Goal: Task Accomplishment & Management: Manage account settings

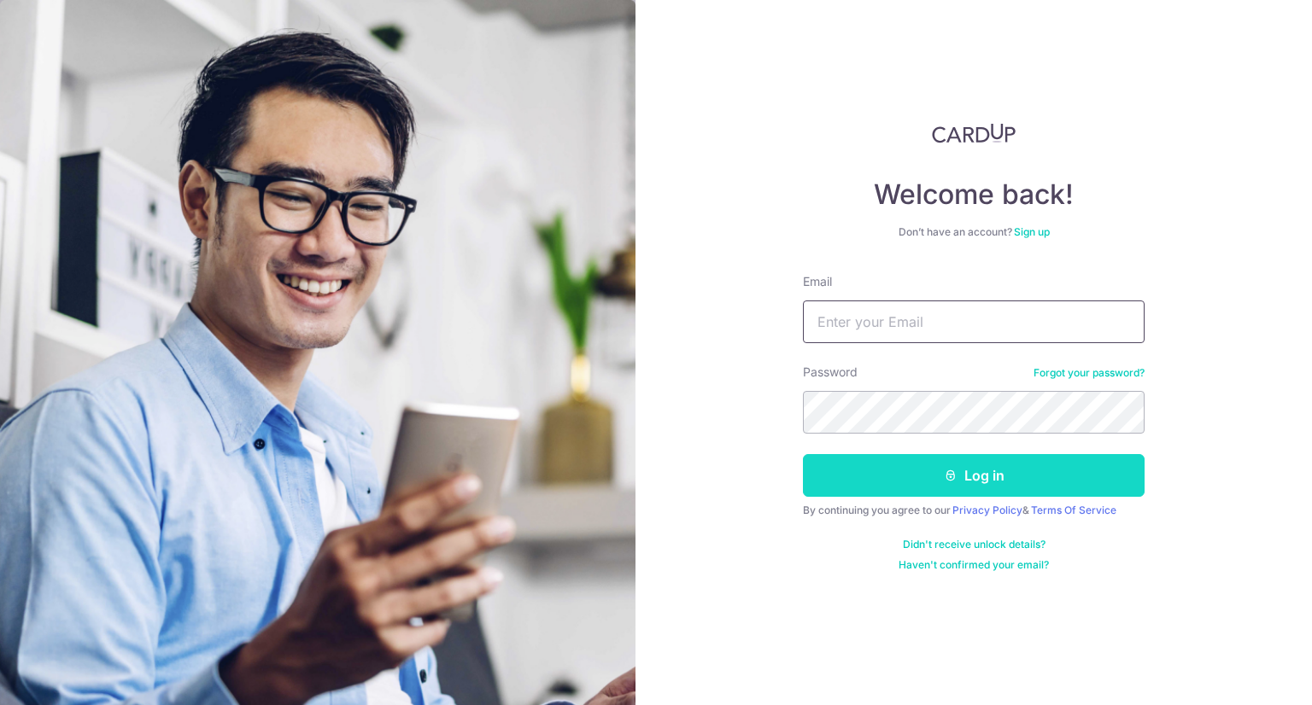
type input "[EMAIL_ADDRESS][DOMAIN_NAME]"
click at [979, 482] on button "Log in" at bounding box center [974, 475] width 342 height 43
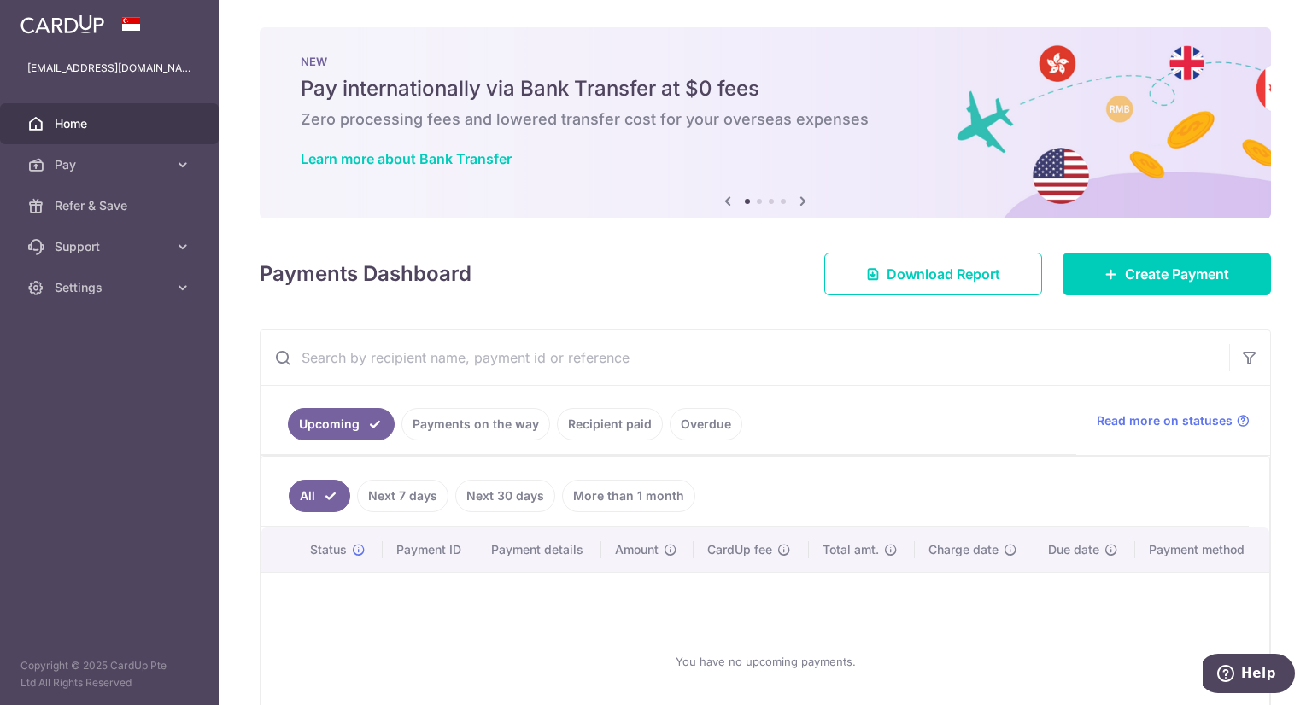
scroll to position [85, 0]
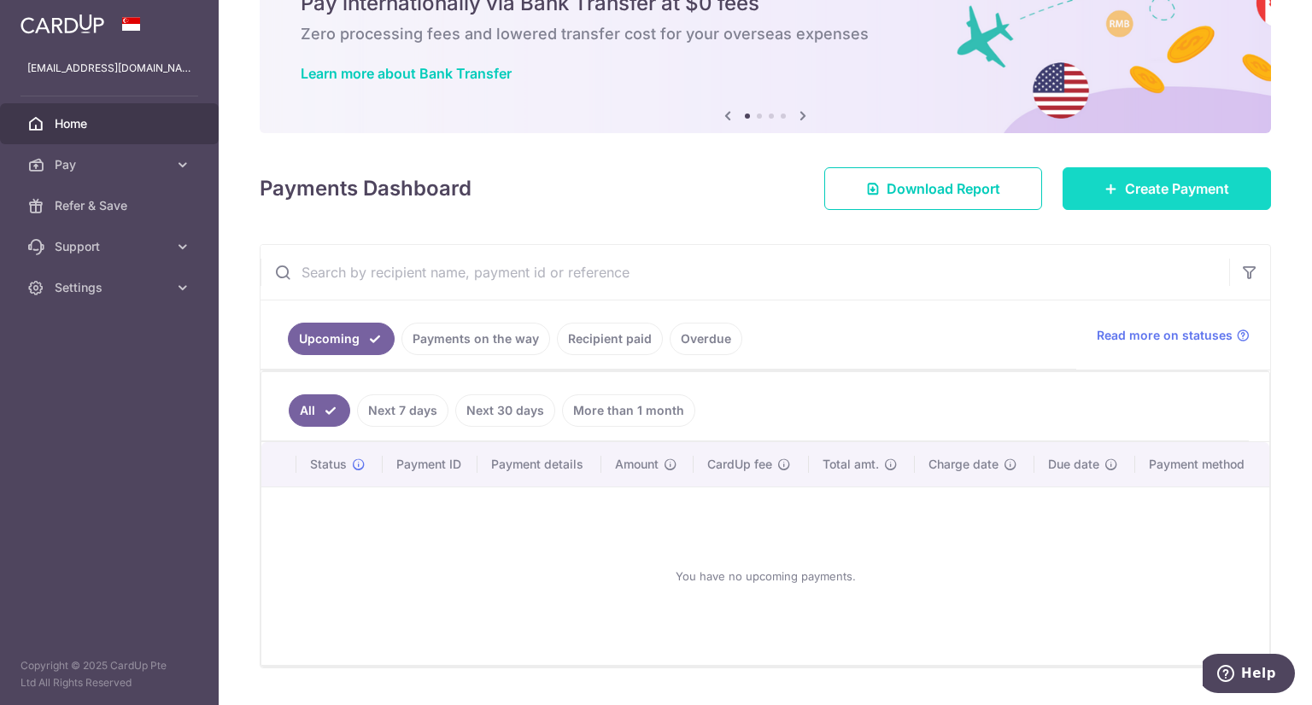
click at [1185, 192] on span "Create Payment" at bounding box center [1177, 188] width 104 height 20
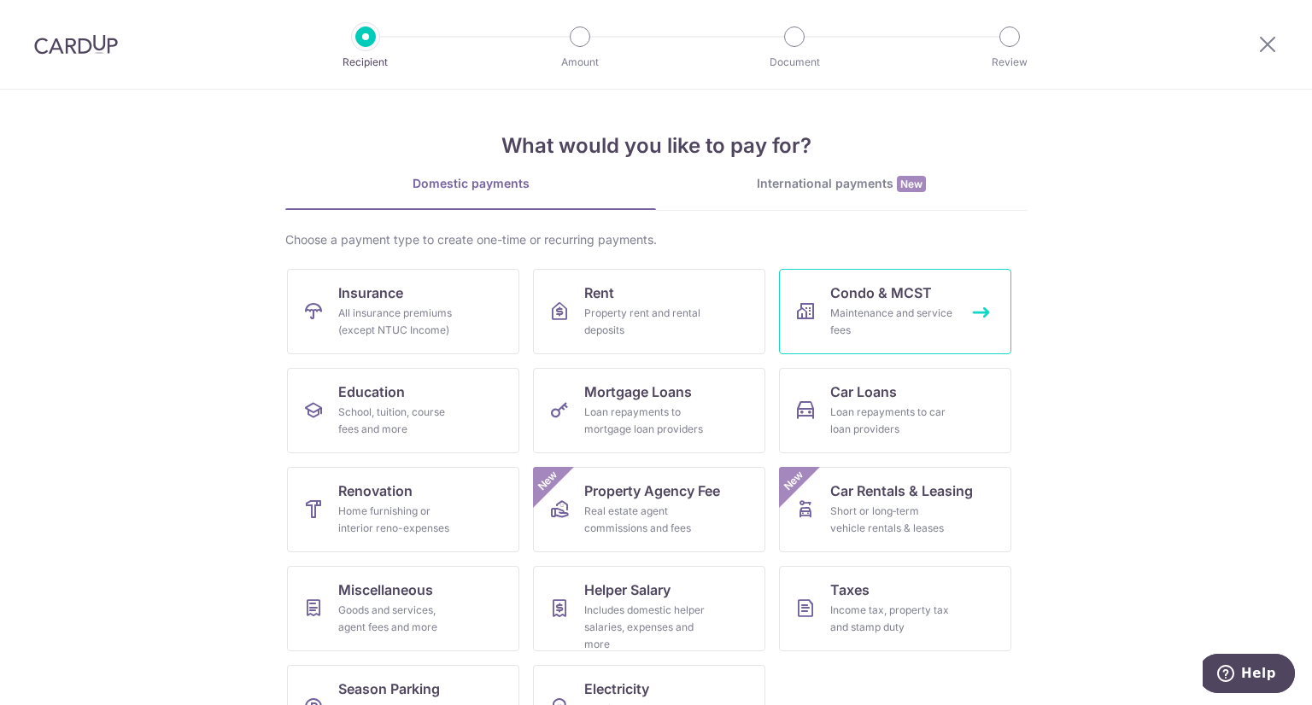
scroll to position [58, 0]
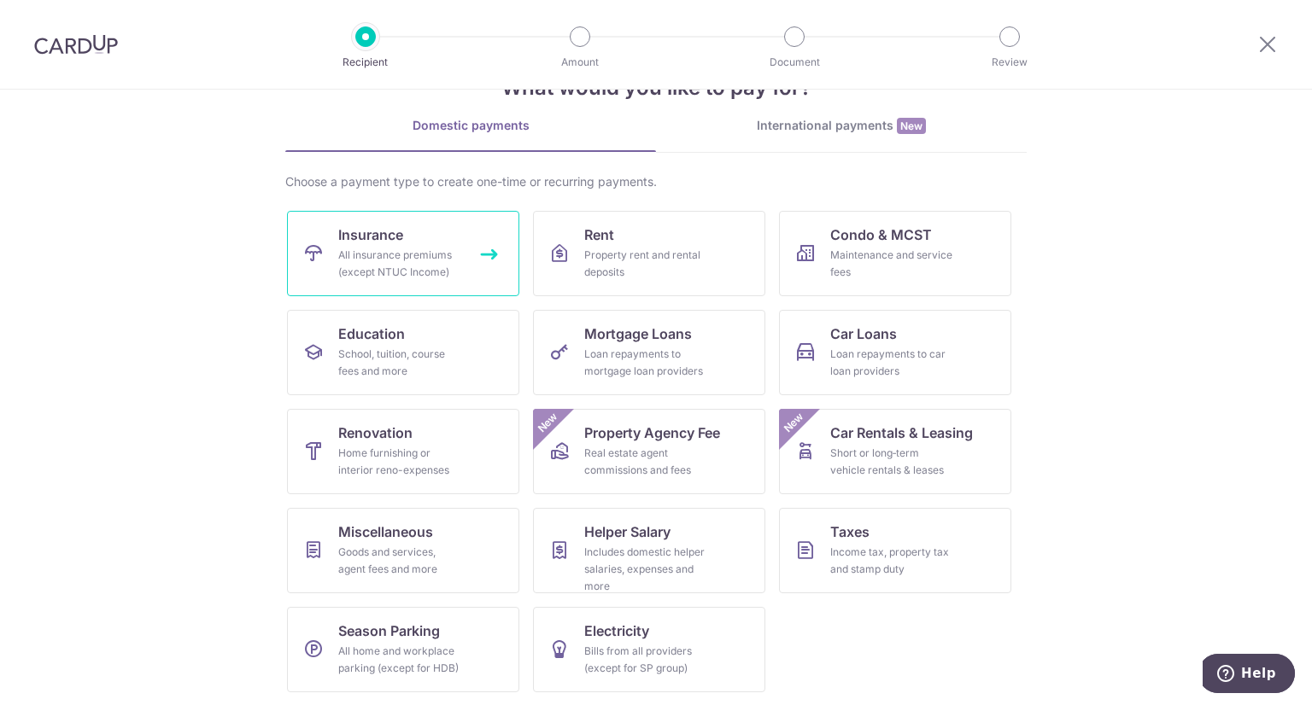
click at [398, 255] on div "All insurance premiums (except NTUC Income)" at bounding box center [399, 264] width 123 height 34
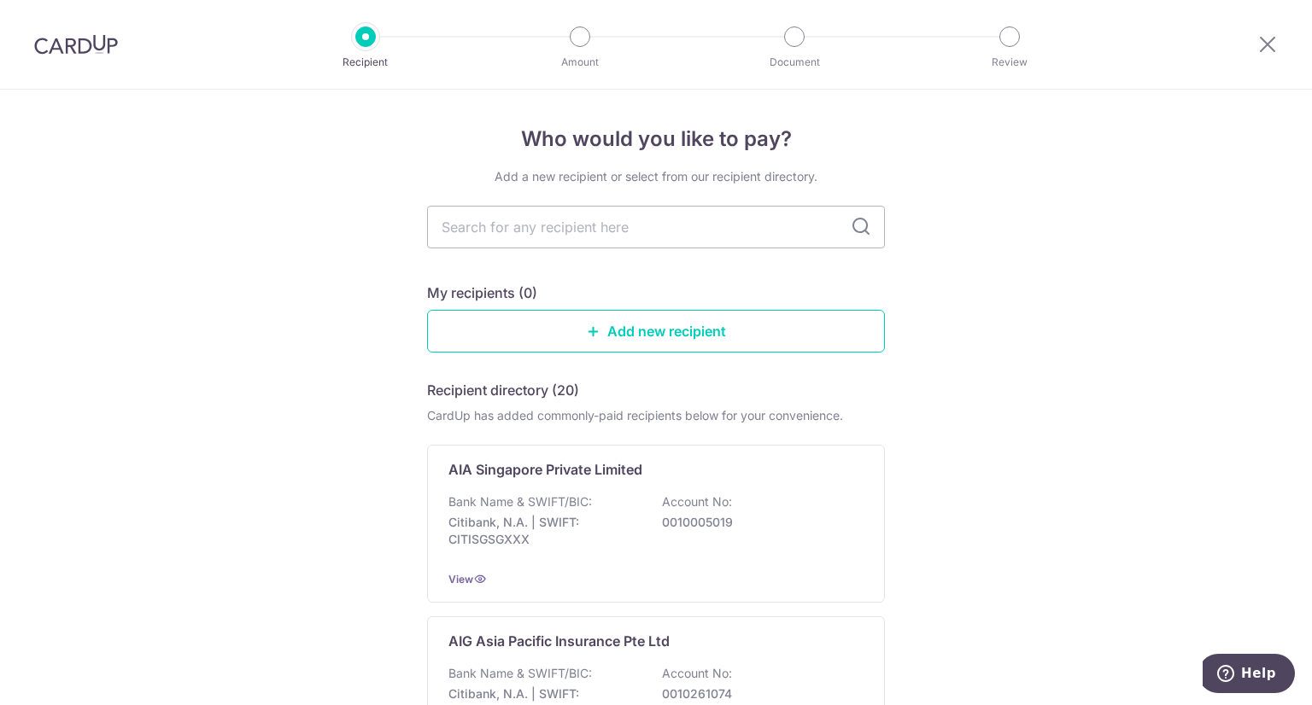
click at [82, 55] on div at bounding box center [76, 44] width 152 height 89
click at [1263, 38] on icon at bounding box center [1267, 43] width 20 height 21
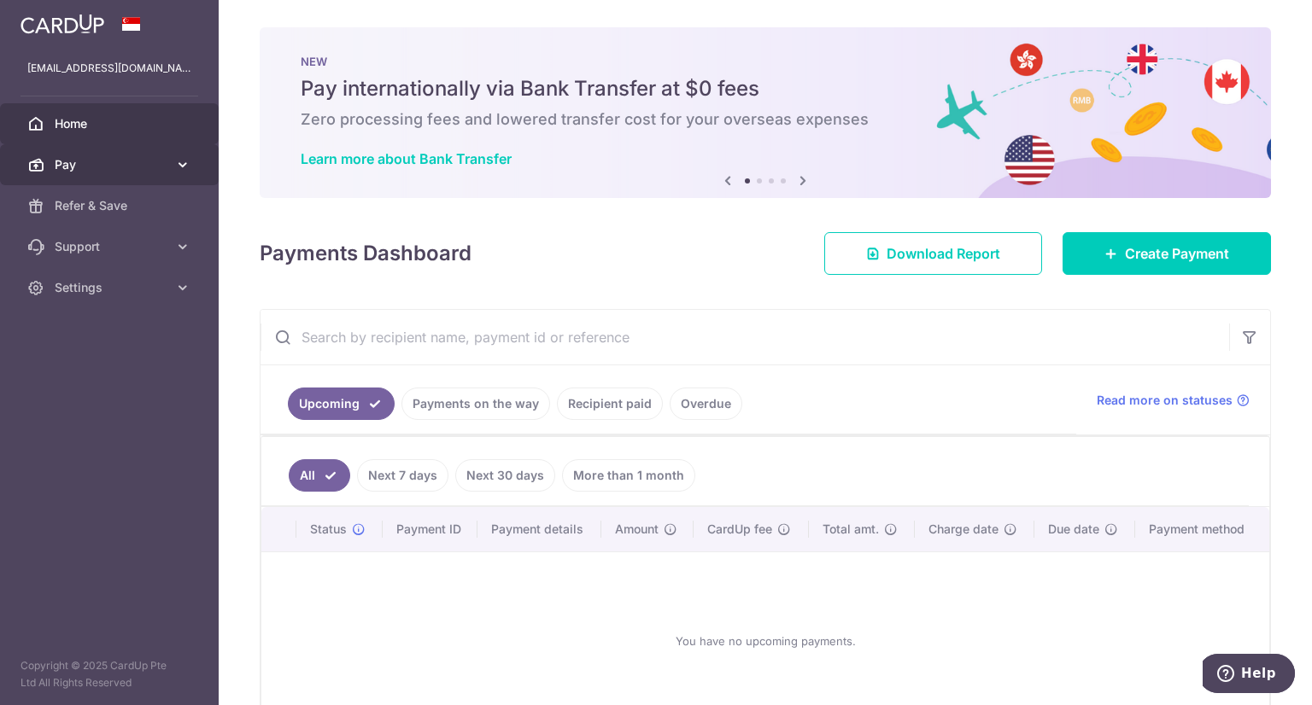
click at [99, 161] on span "Pay" at bounding box center [111, 164] width 113 height 17
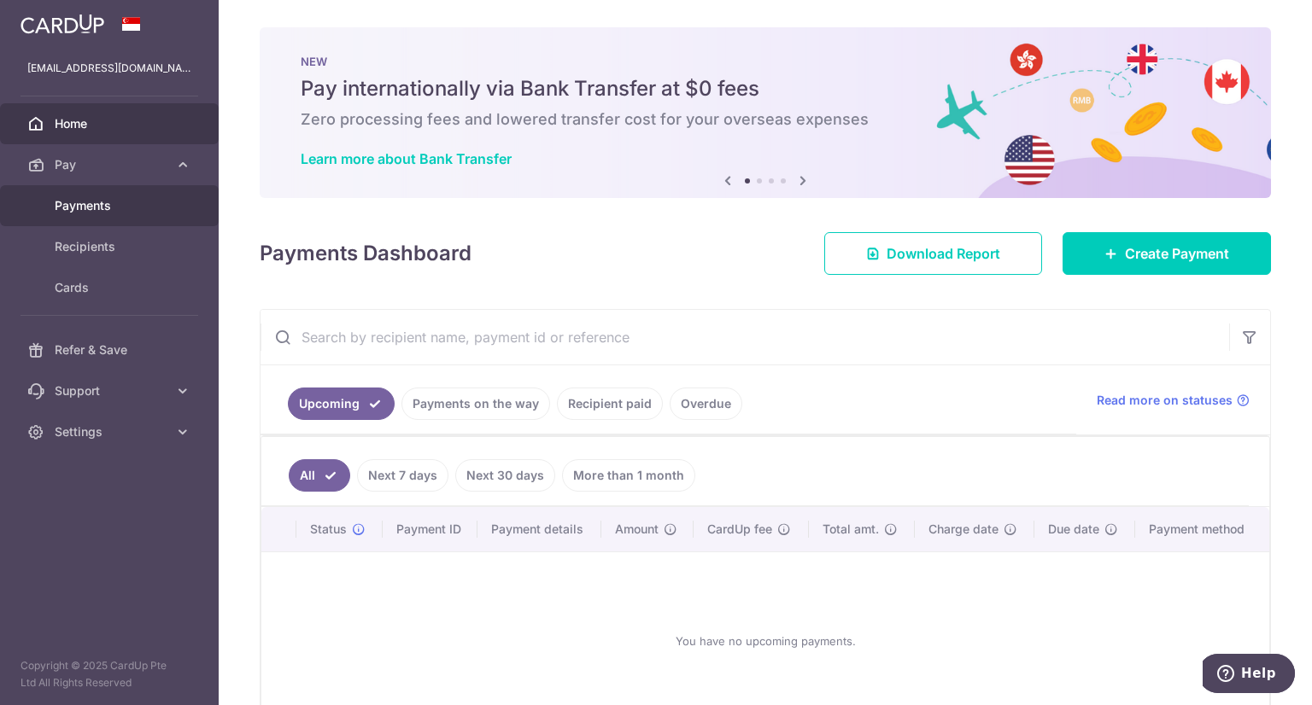
click at [83, 203] on span "Payments" at bounding box center [111, 205] width 113 height 17
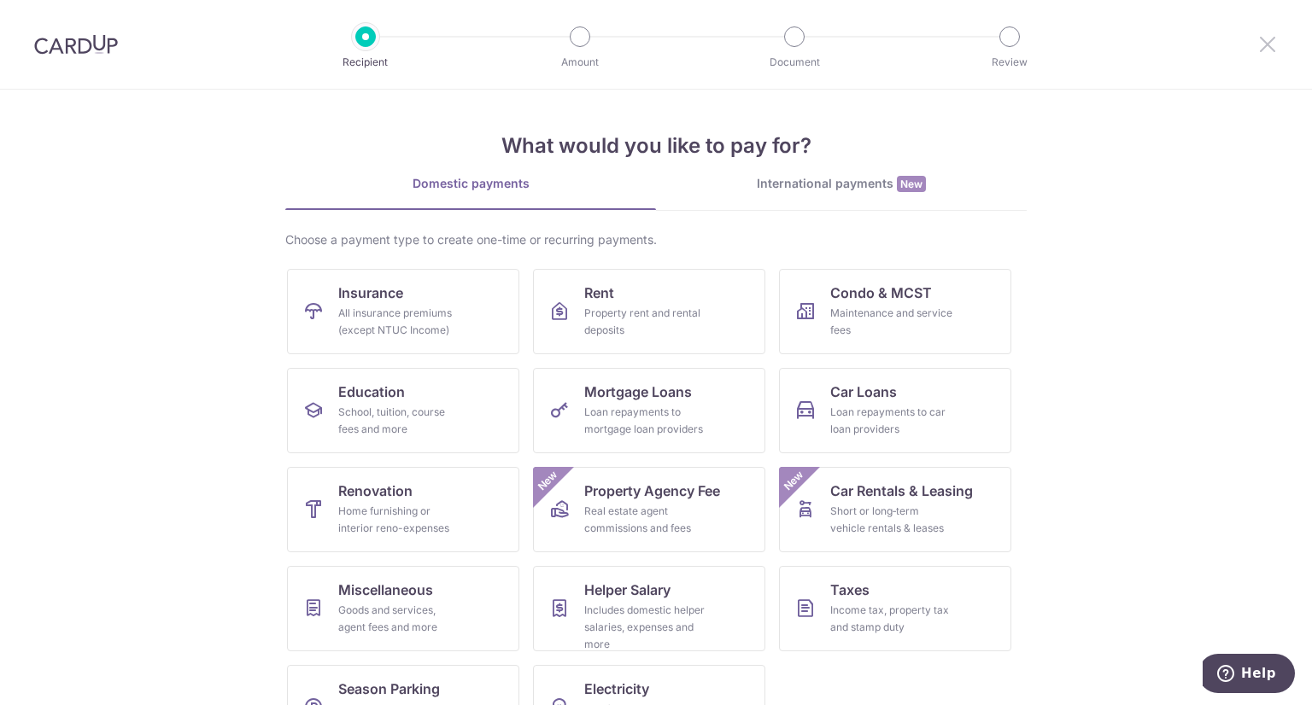
click at [1277, 49] on icon at bounding box center [1267, 43] width 20 height 21
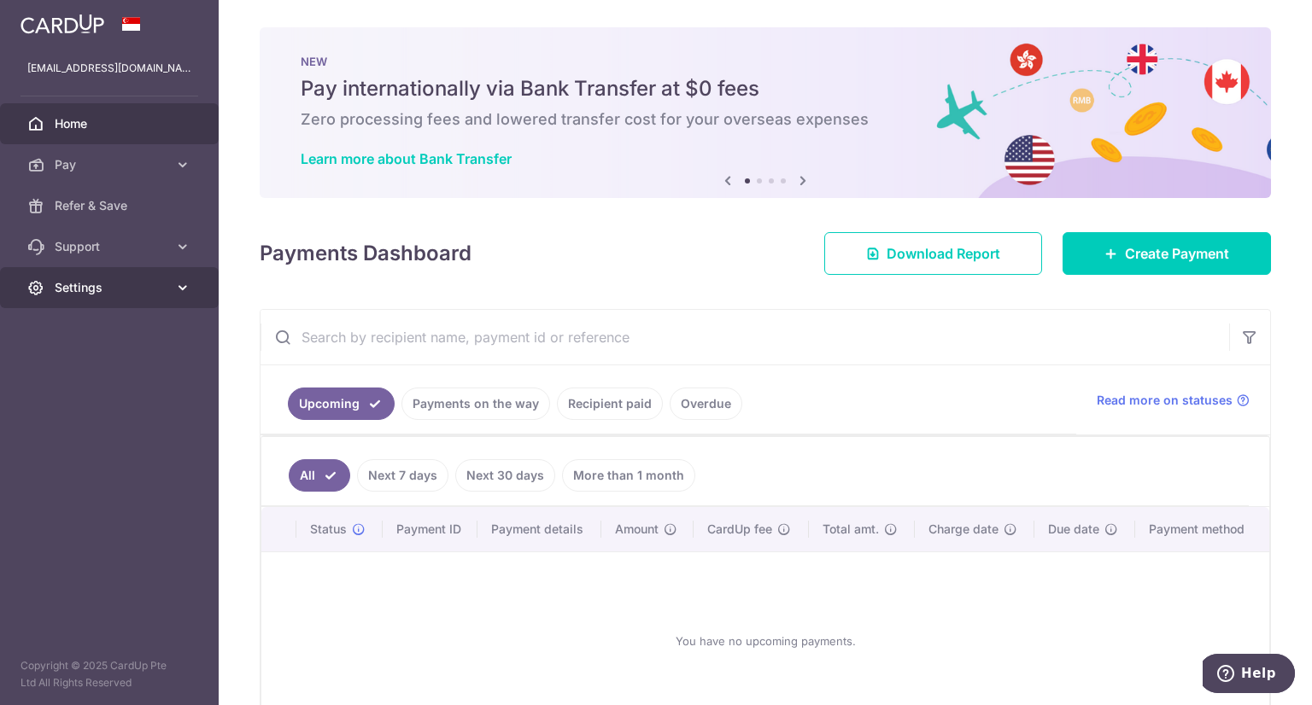
click at [114, 284] on span "Settings" at bounding box center [111, 287] width 113 height 17
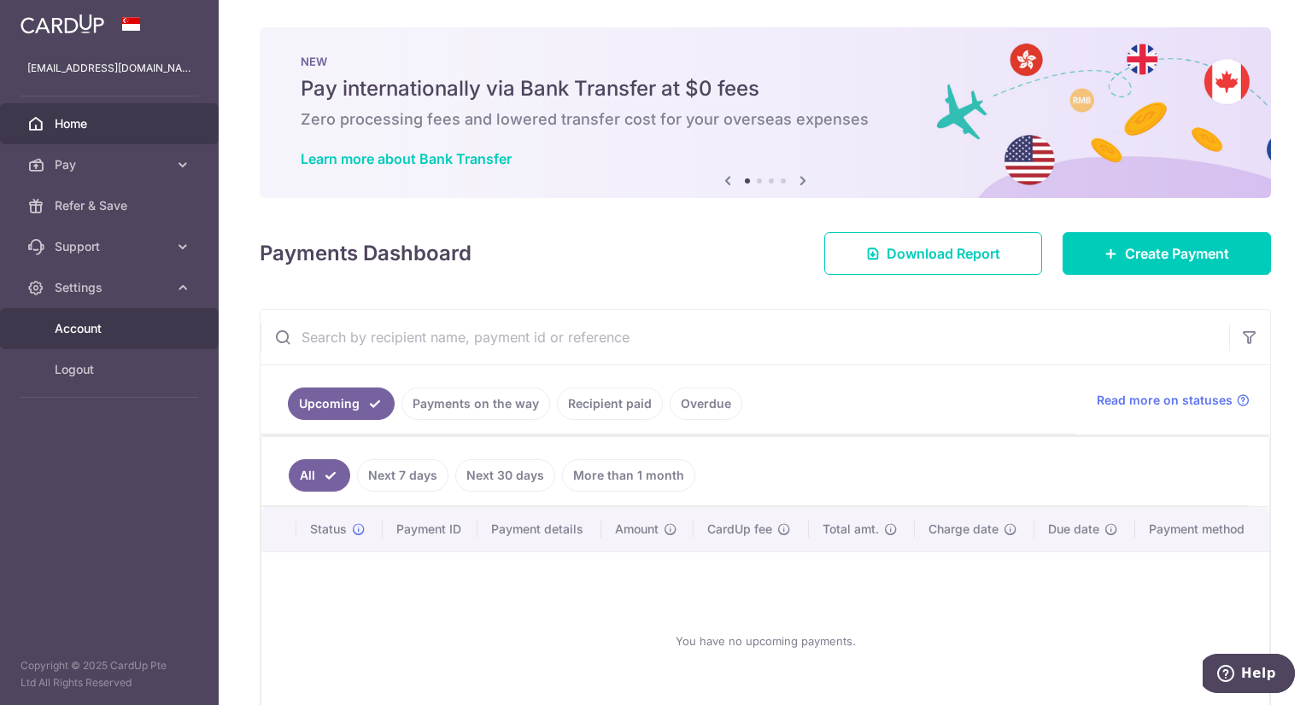
click at [95, 329] on span "Account" at bounding box center [111, 328] width 113 height 17
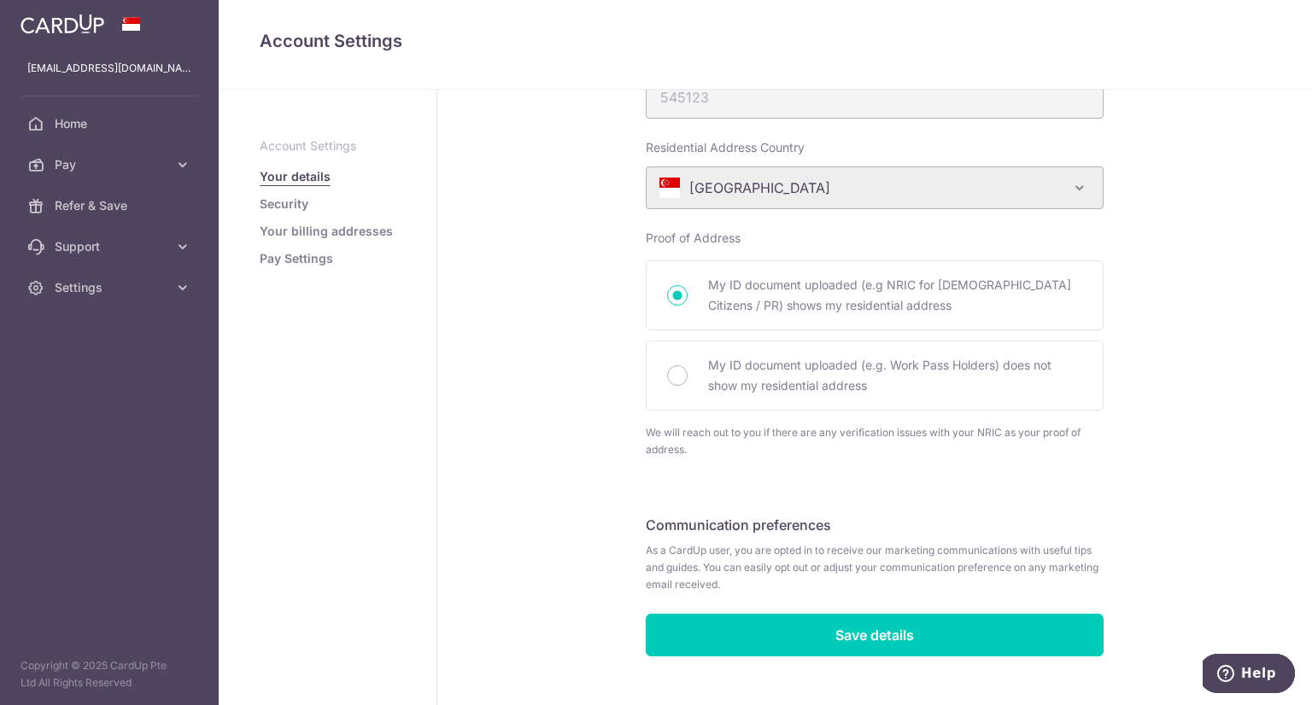
scroll to position [970, 0]
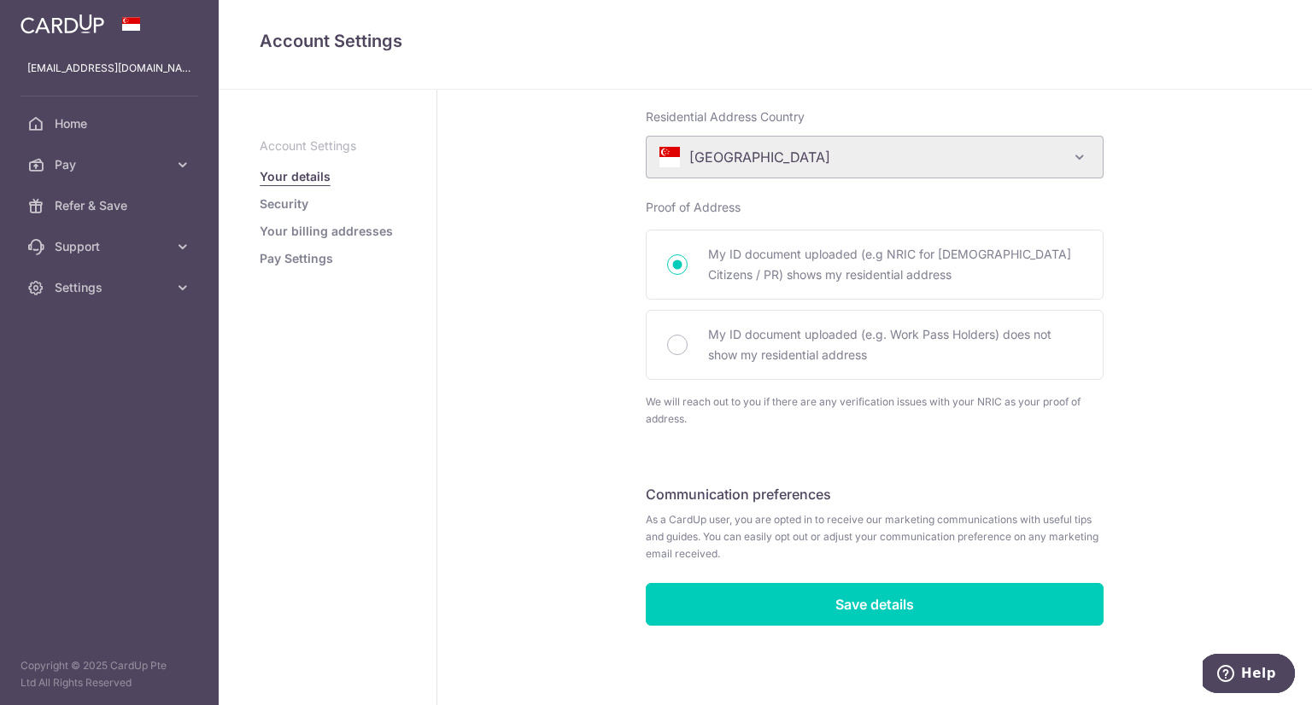
click at [287, 196] on link "Security" at bounding box center [284, 204] width 49 height 17
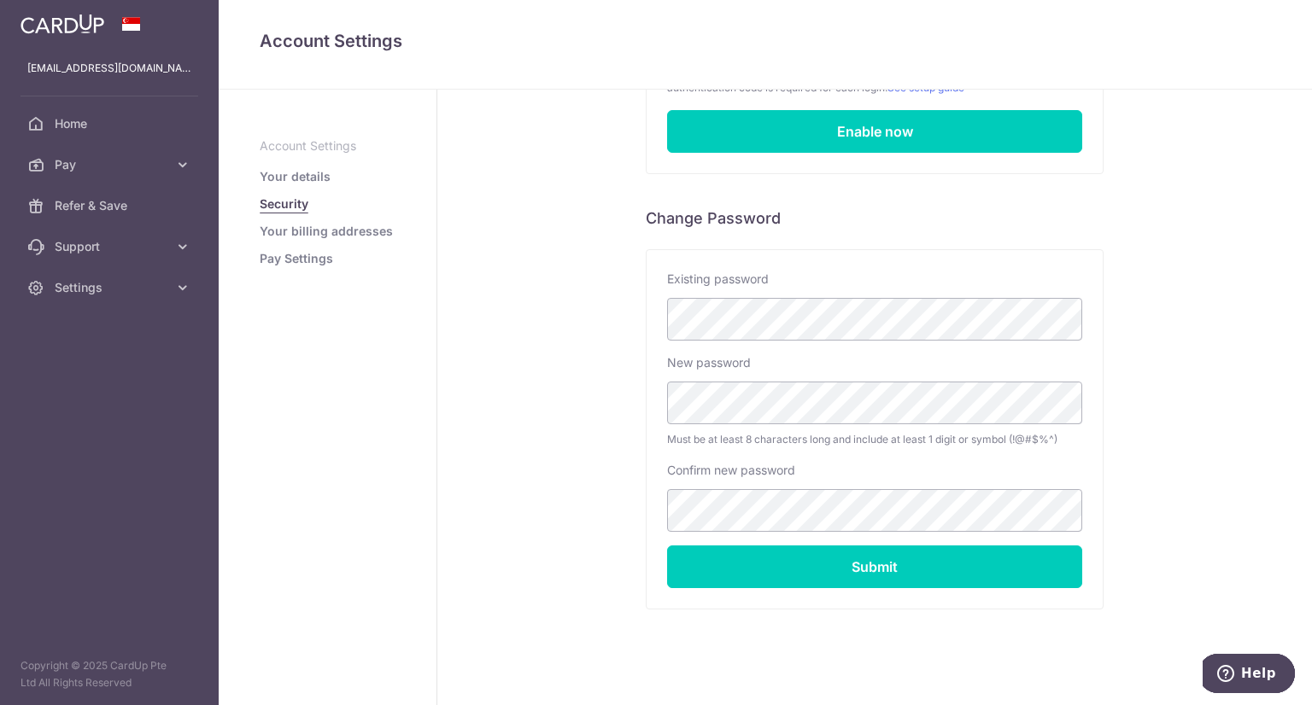
scroll to position [257, 0]
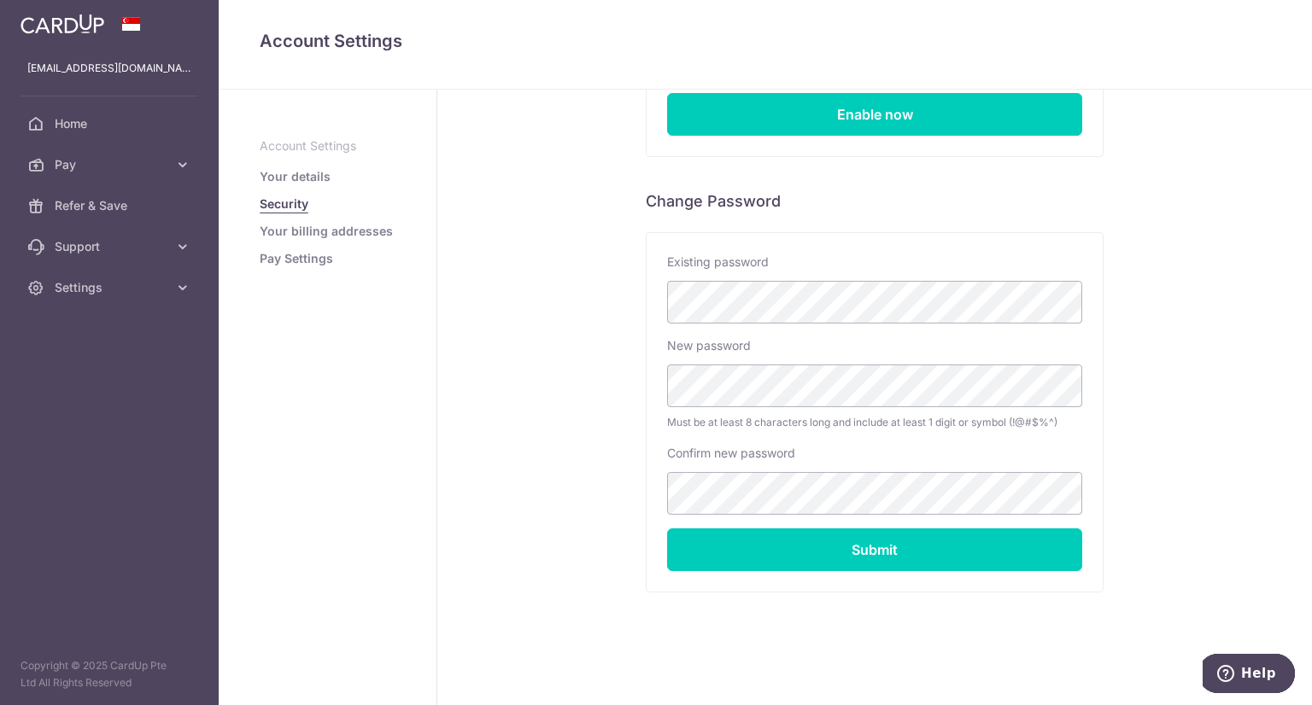
click at [289, 231] on link "Your billing addresses" at bounding box center [326, 231] width 133 height 17
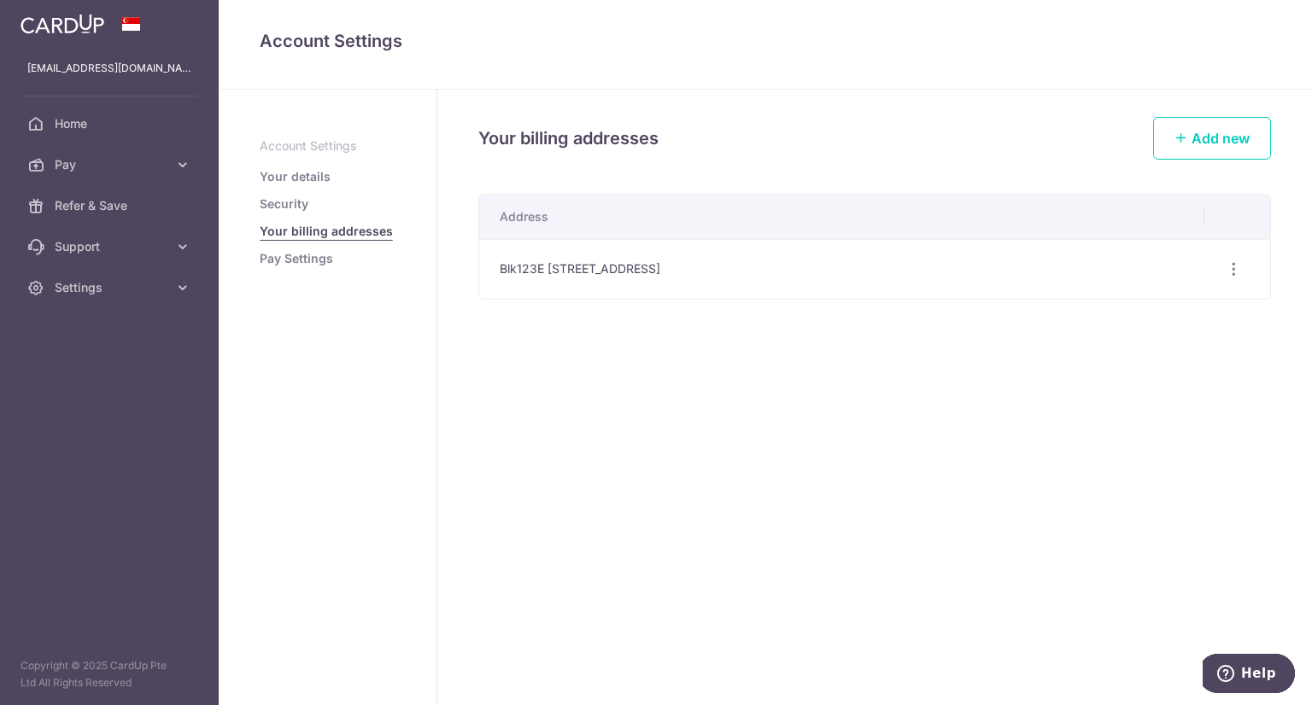
click at [294, 261] on link "Pay Settings" at bounding box center [296, 258] width 73 height 17
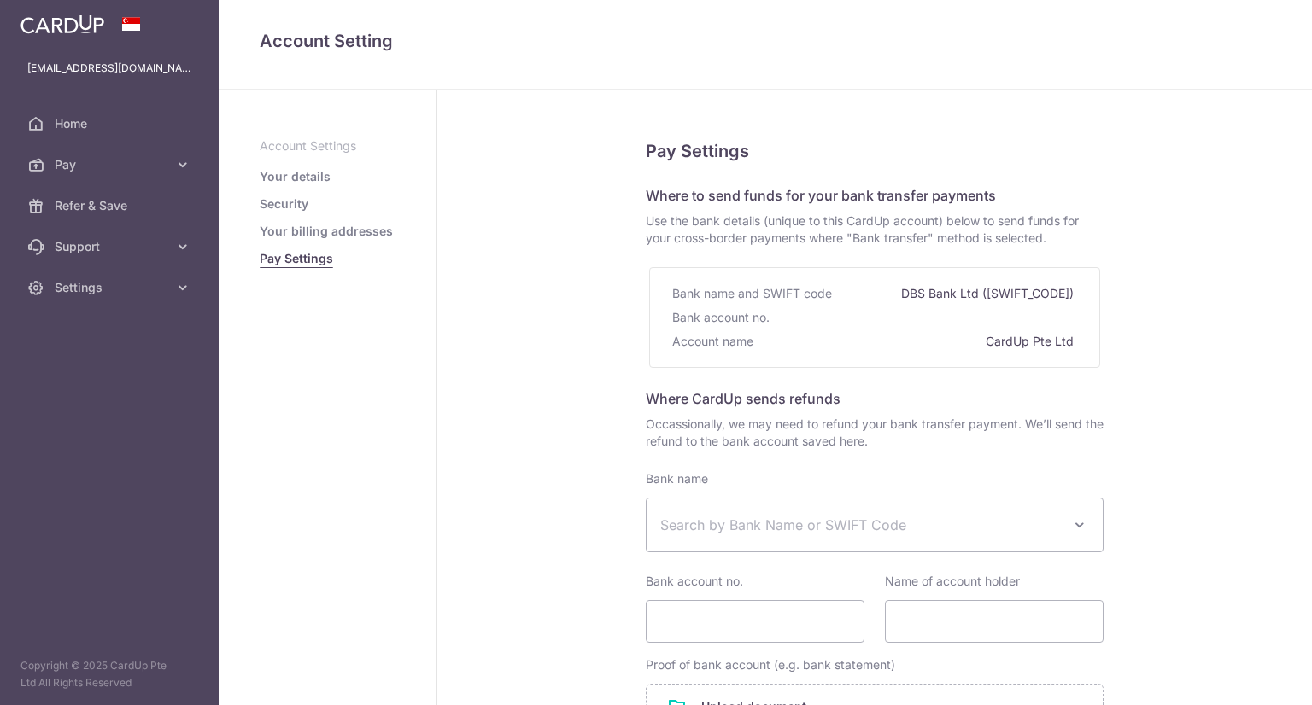
select select
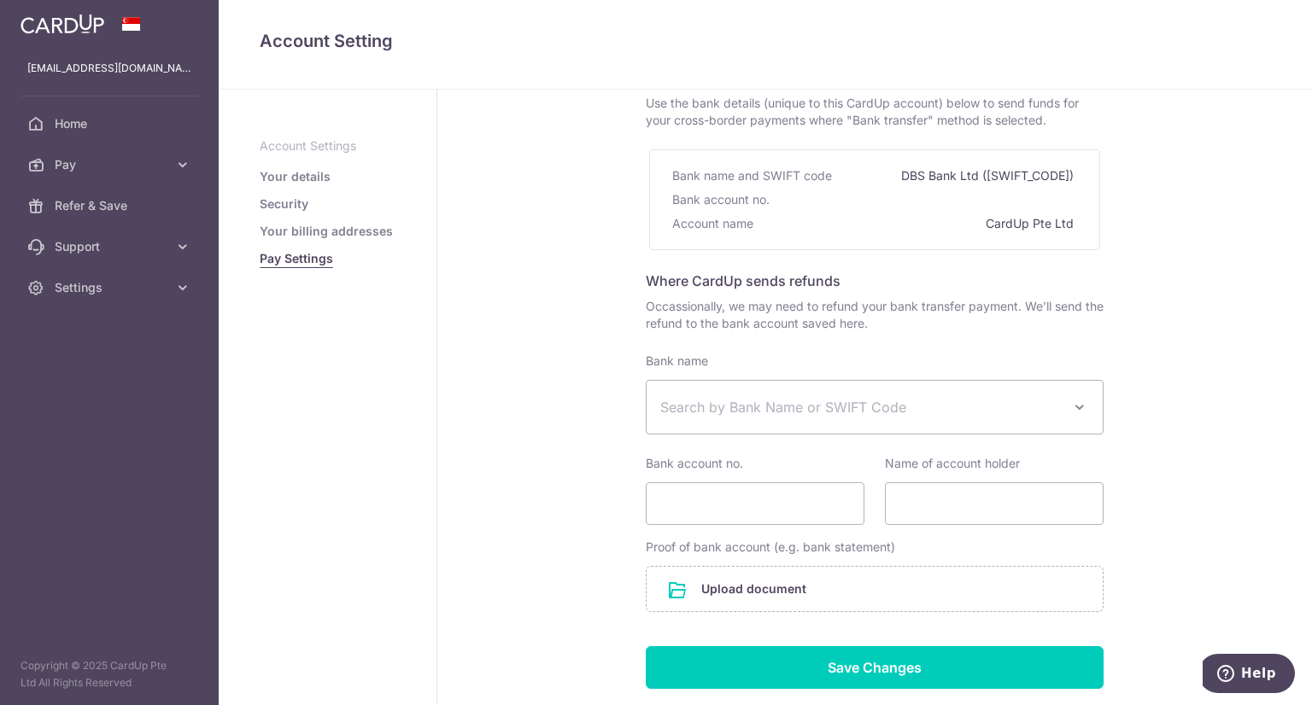
scroll to position [171, 0]
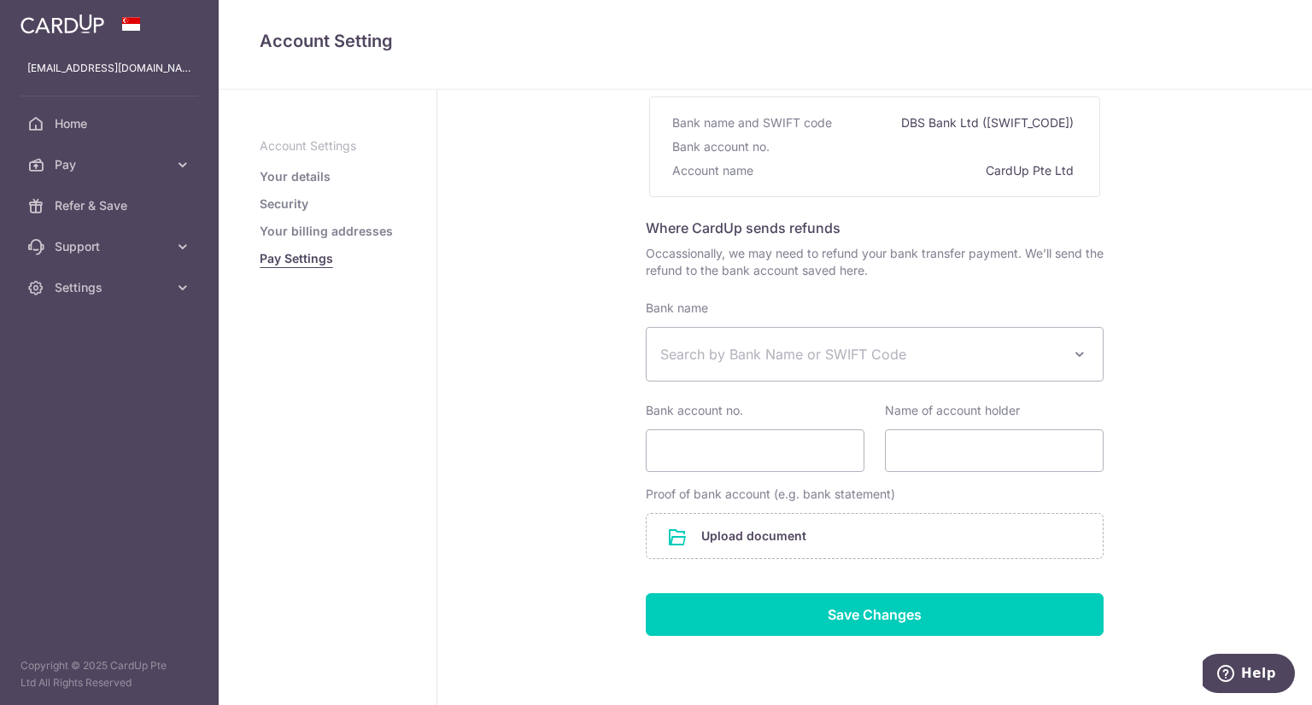
click at [286, 177] on link "Your details" at bounding box center [295, 176] width 71 height 17
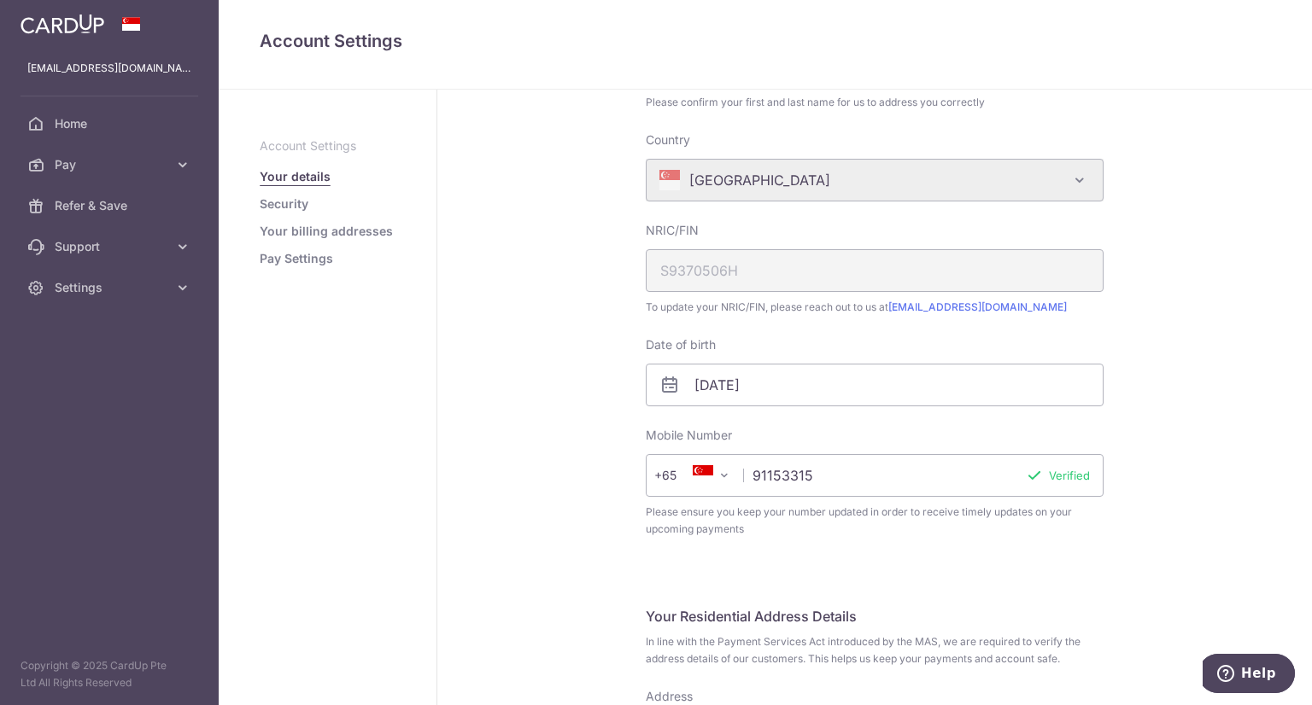
scroll to position [256, 0]
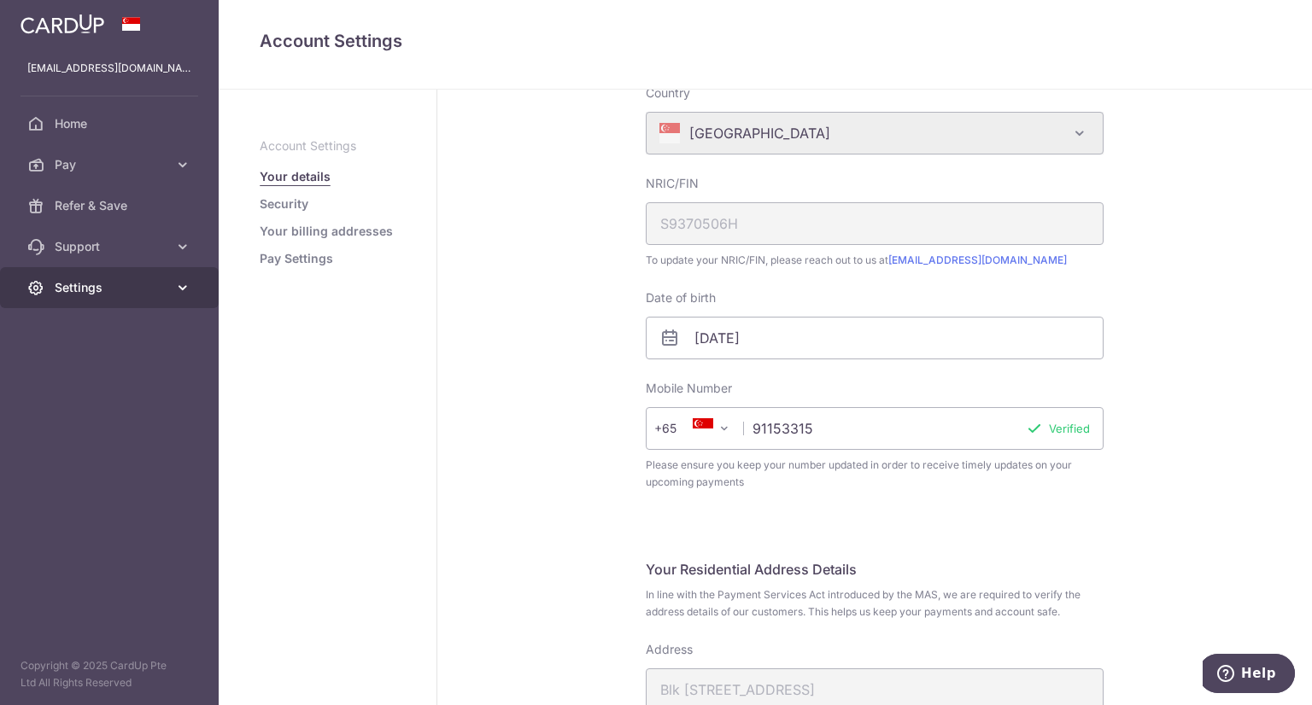
click at [141, 277] on link "Settings" at bounding box center [109, 287] width 219 height 41
drag, startPoint x: 314, startPoint y: 148, endPoint x: 337, endPoint y: 151, distance: 23.3
click at [314, 148] on p "Account Settings" at bounding box center [328, 145] width 136 height 17
click at [289, 205] on link "Security" at bounding box center [284, 204] width 49 height 17
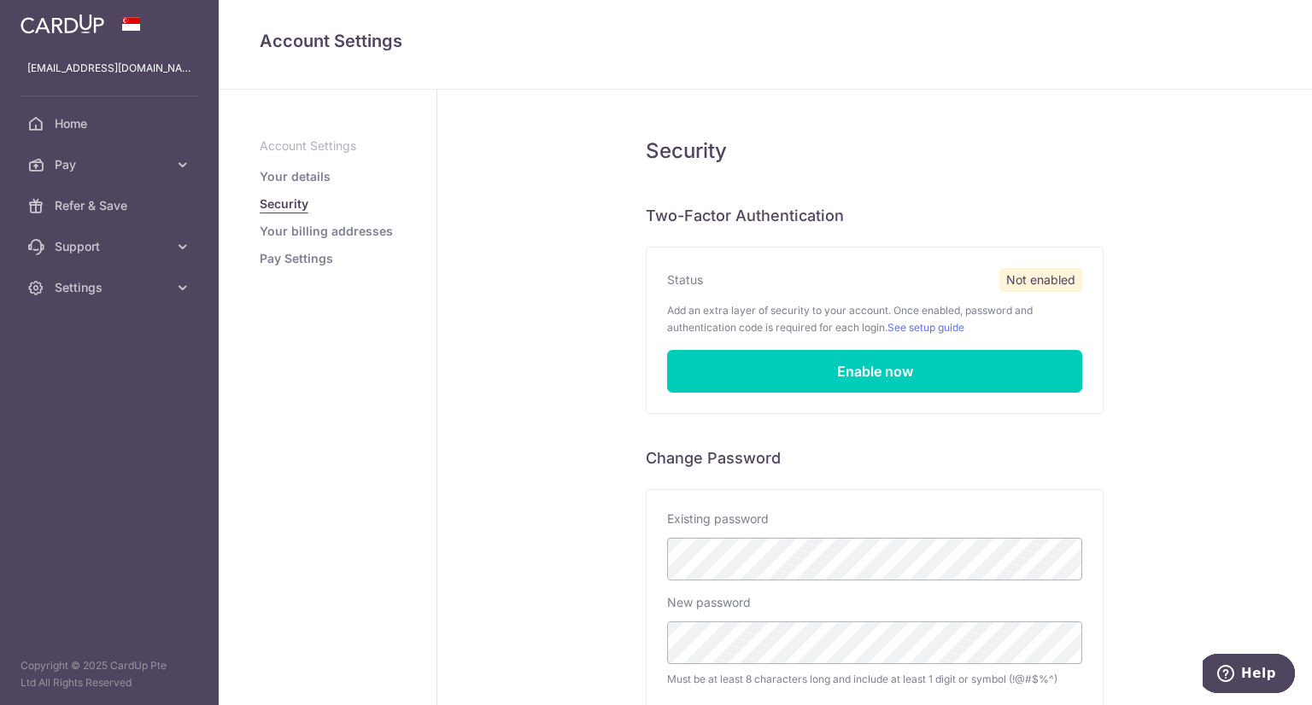
click at [293, 230] on link "Your billing addresses" at bounding box center [326, 231] width 133 height 17
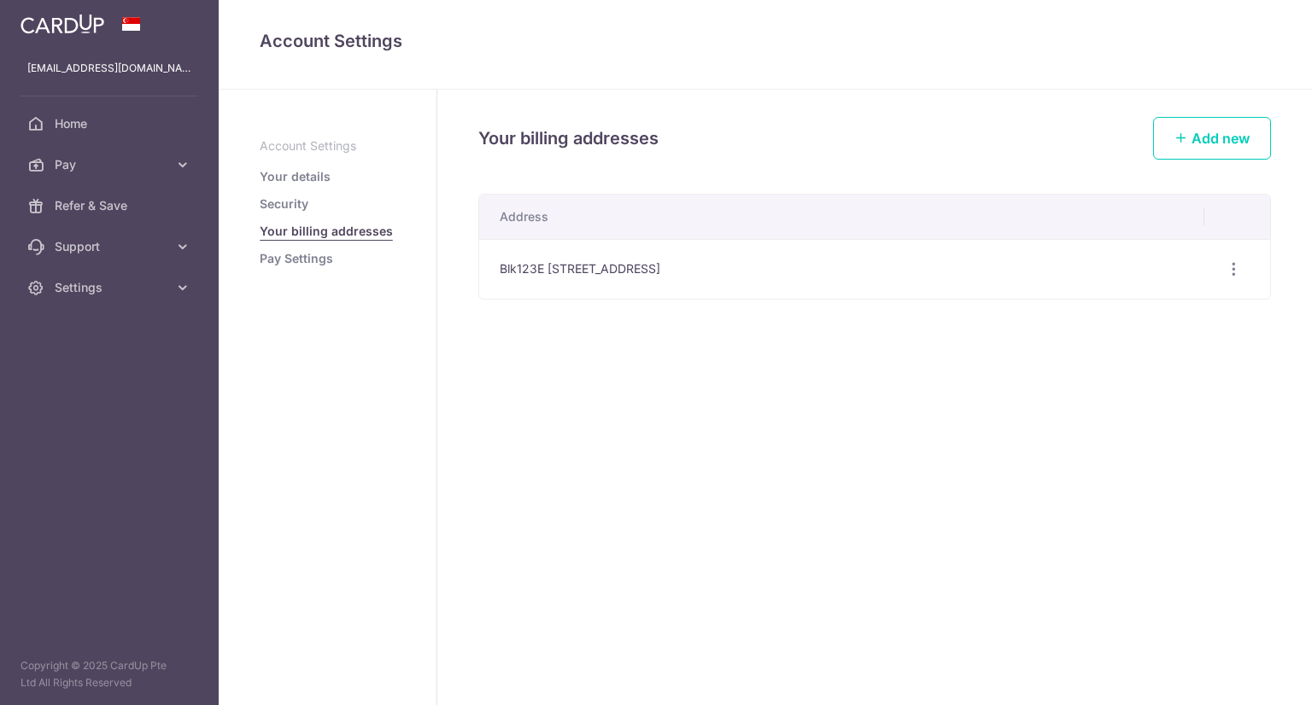
click at [291, 257] on link "Pay Settings" at bounding box center [296, 258] width 73 height 17
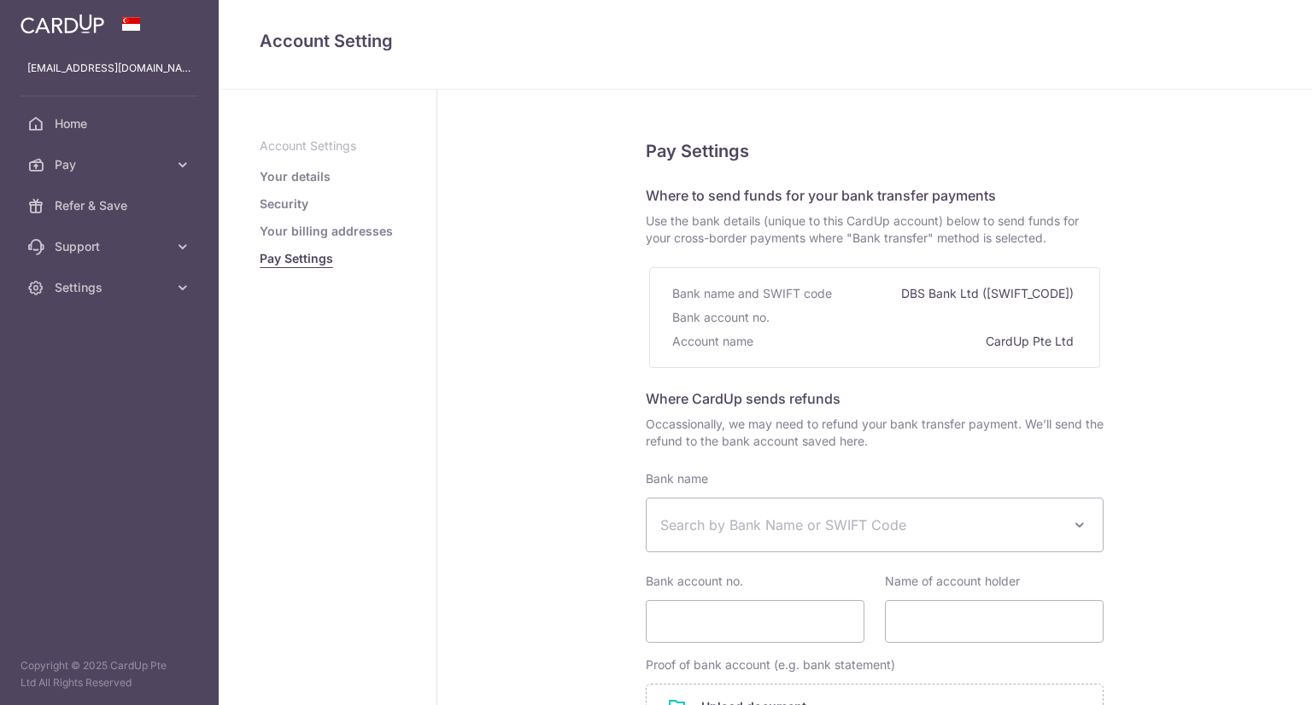
select select
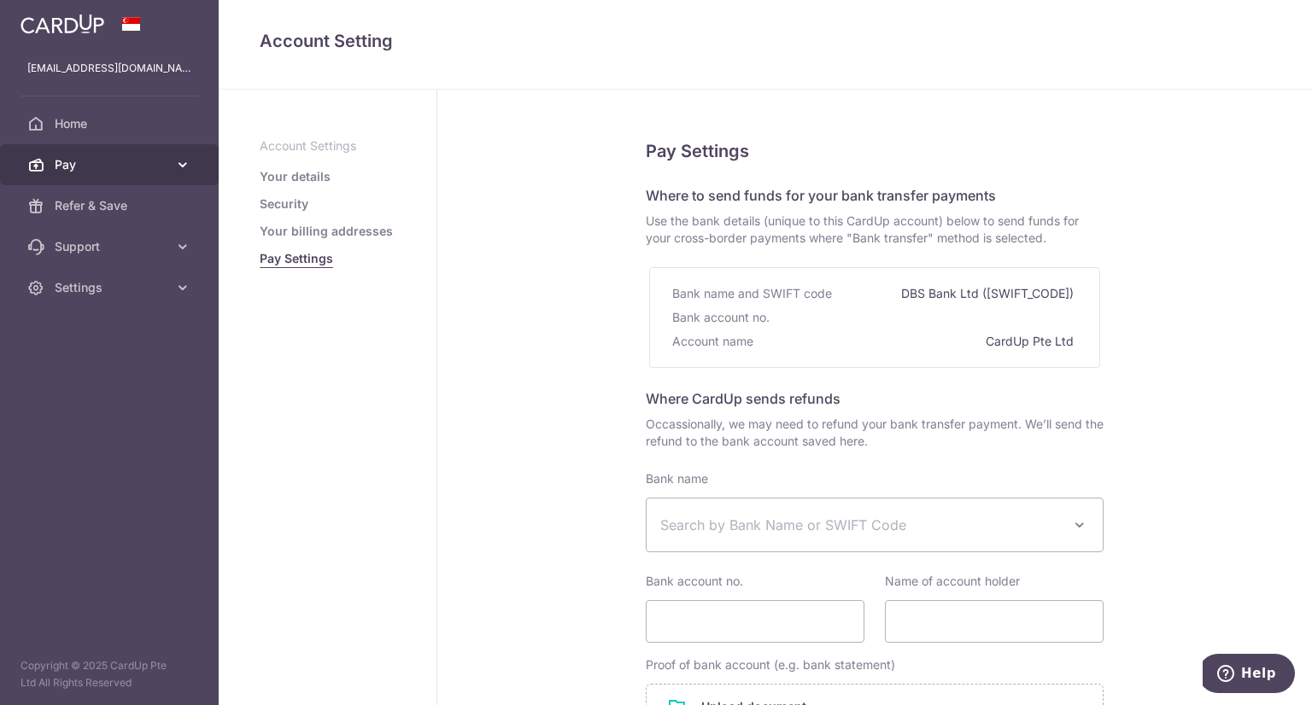
click at [158, 166] on span "Pay" at bounding box center [111, 164] width 113 height 17
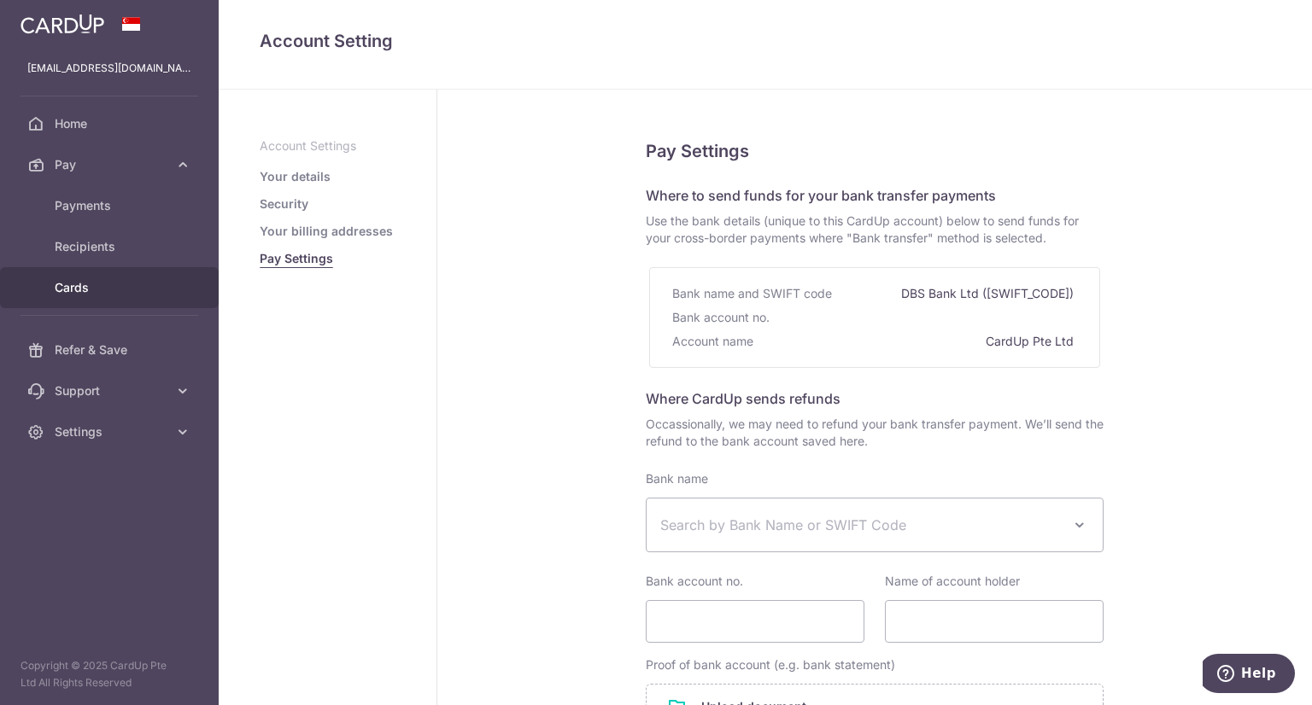
click at [88, 284] on span "Cards" at bounding box center [111, 287] width 113 height 17
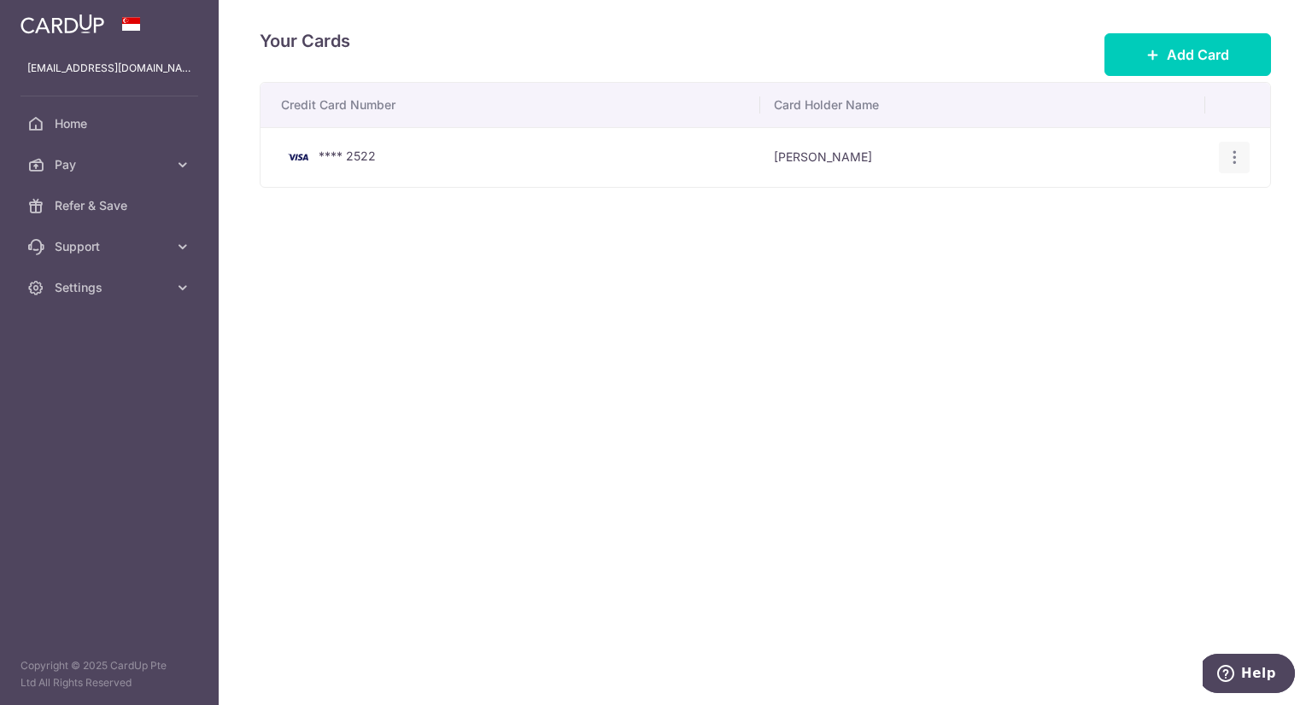
click at [1233, 155] on icon "button" at bounding box center [1234, 158] width 18 height 18
click at [1139, 205] on span "View/Edit" at bounding box center [1177, 205] width 116 height 20
